Goal: Information Seeking & Learning: Learn about a topic

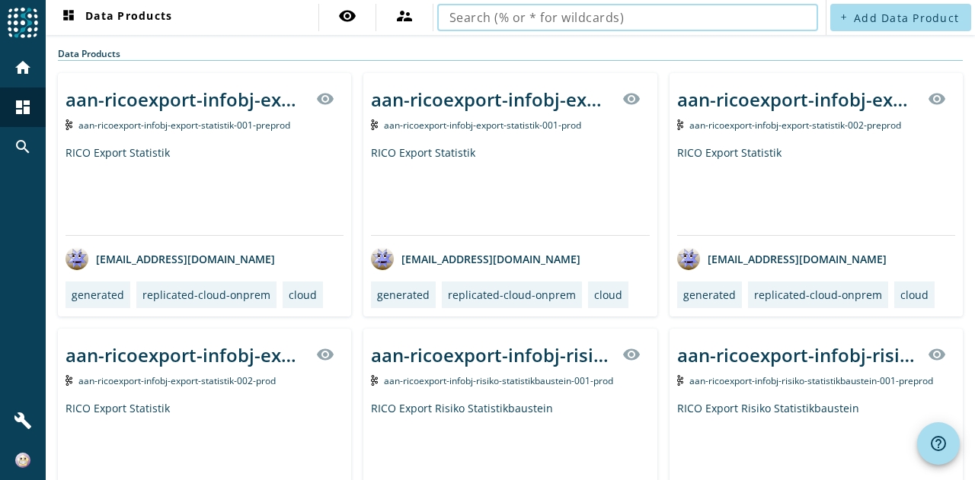
click at [535, 16] on input "text" at bounding box center [627, 17] width 356 height 18
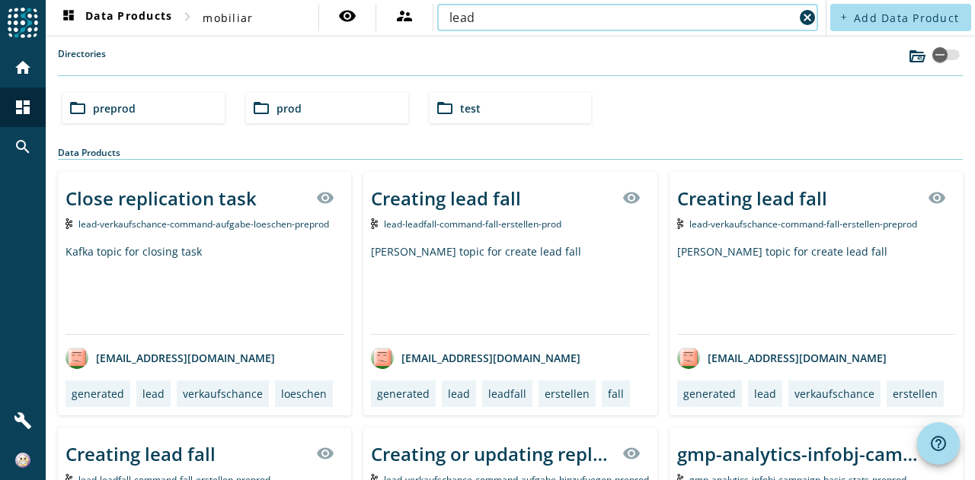
type input "lead"
click at [155, 112] on div "folder_open preprod" at bounding box center [143, 108] width 162 height 30
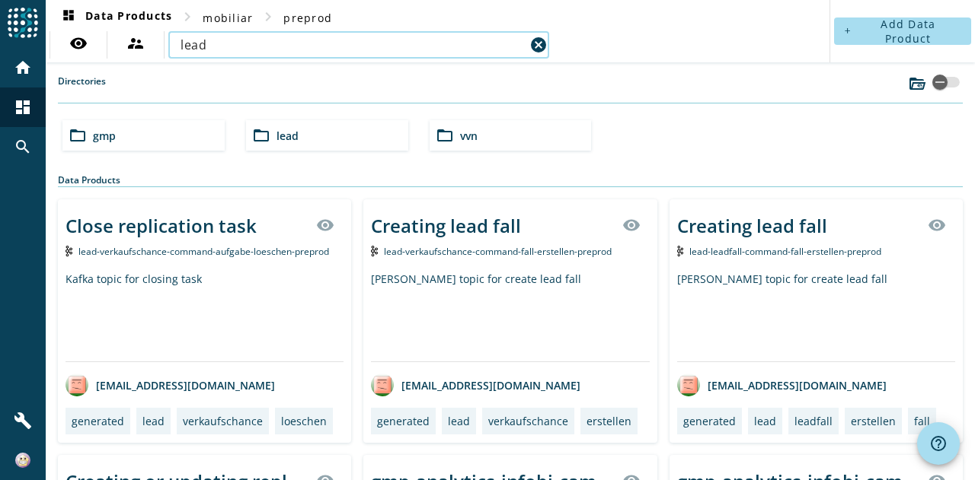
click at [238, 45] on input "lead" at bounding box center [352, 45] width 344 height 18
click at [286, 136] on span "lead" at bounding box center [287, 136] width 22 height 14
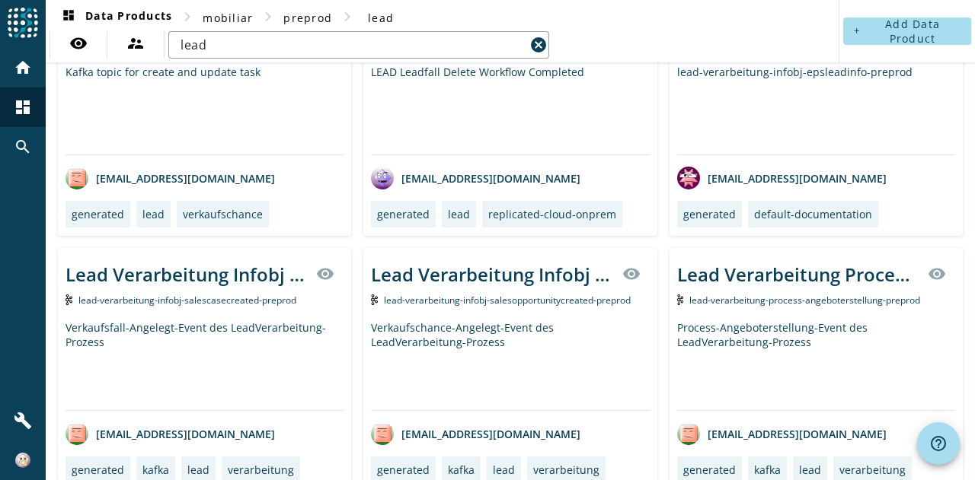
scroll to position [381, 0]
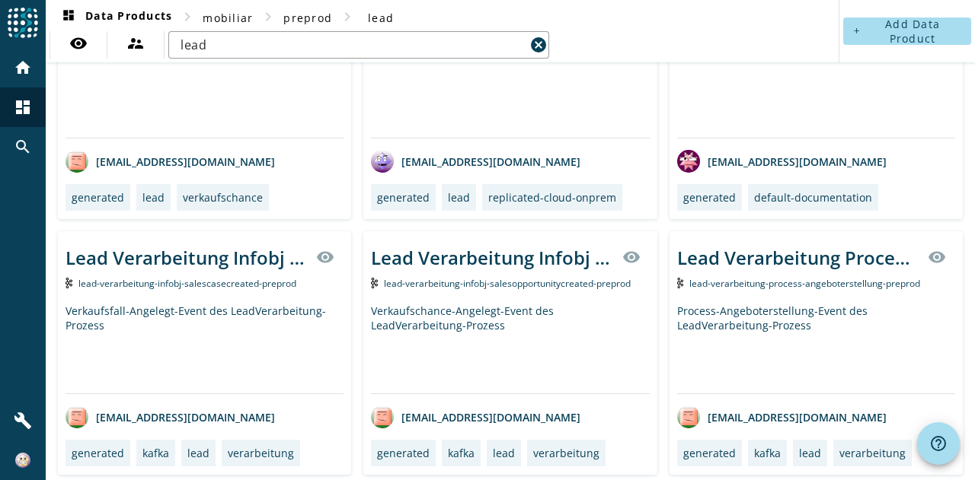
click at [511, 274] on div "Lead Verarbeitung Infobj Salesopportunitycreated visibility" at bounding box center [510, 257] width 278 height 37
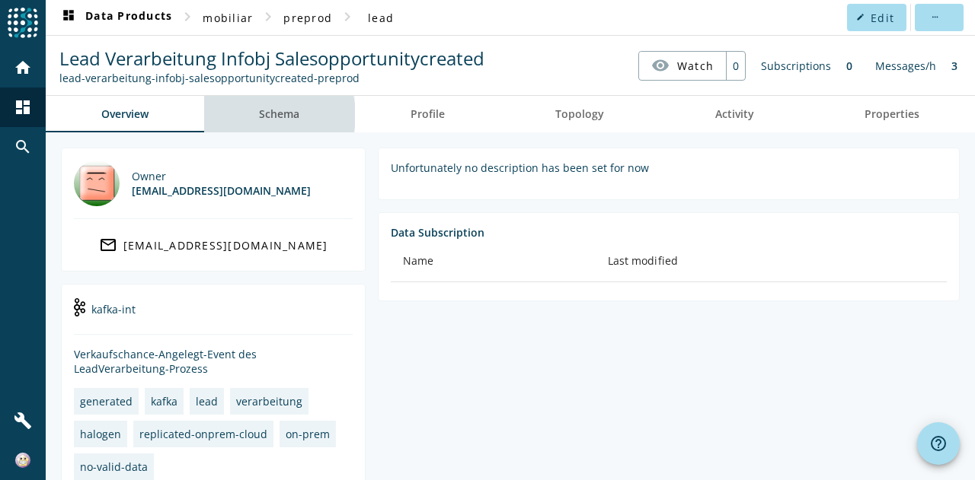
click at [272, 115] on span "Schema" at bounding box center [279, 114] width 40 height 11
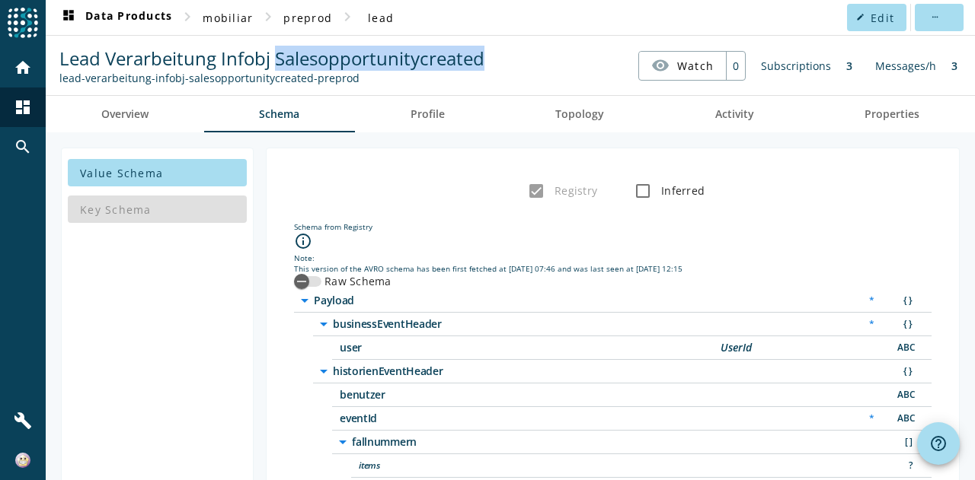
drag, startPoint x: 277, startPoint y: 56, endPoint x: 497, endPoint y: 69, distance: 220.4
click at [497, 69] on nav "Lead Verarbeitung Infobj Salesopportunitycreated lead-verarbeitung-infobj-sales…" at bounding box center [510, 65] width 917 height 47
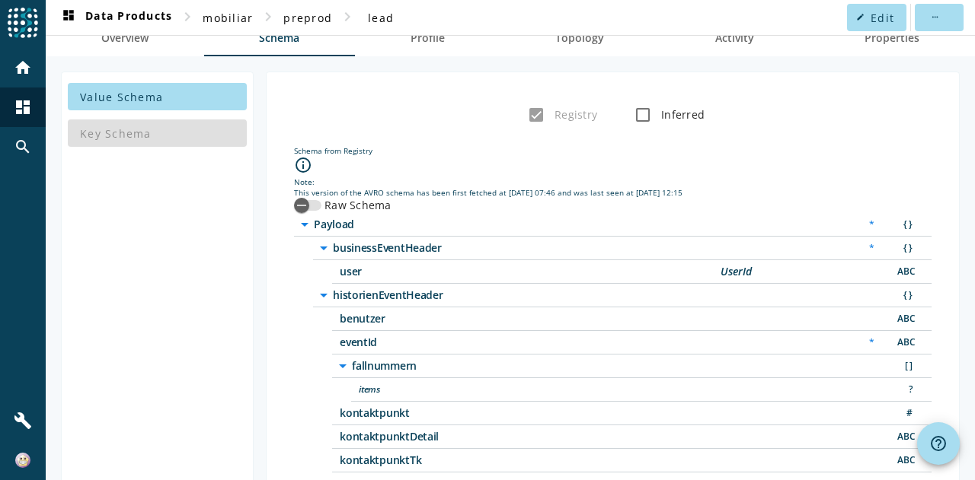
scroll to position [152, 0]
